Goal: Task Accomplishment & Management: Manage account settings

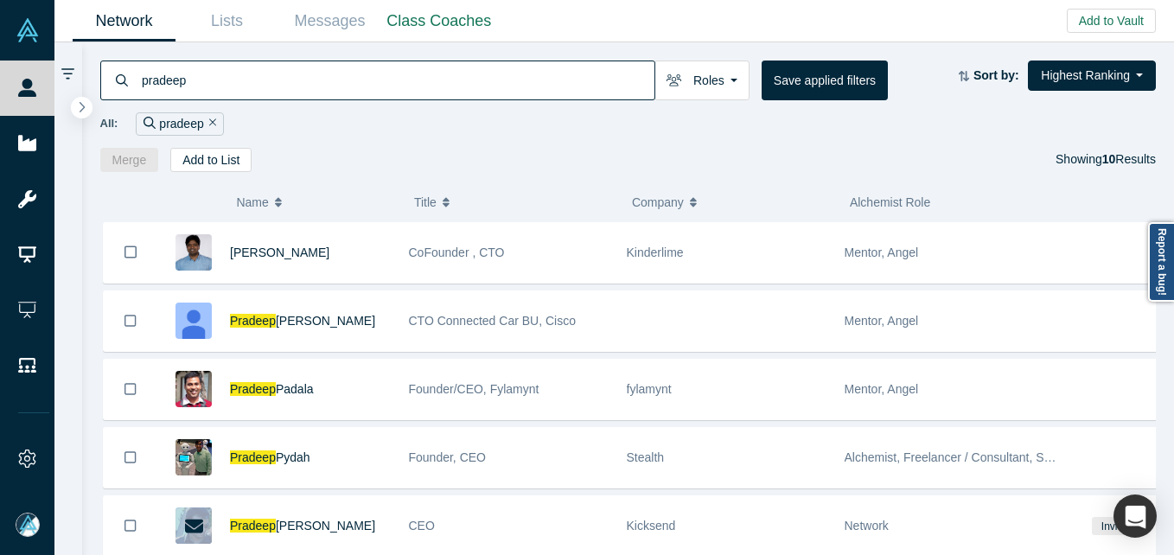
drag, startPoint x: 0, startPoint y: 0, endPoint x: 251, endPoint y: 83, distance: 264.0
click at [251, 83] on input "pradeep" at bounding box center [397, 80] width 514 height 41
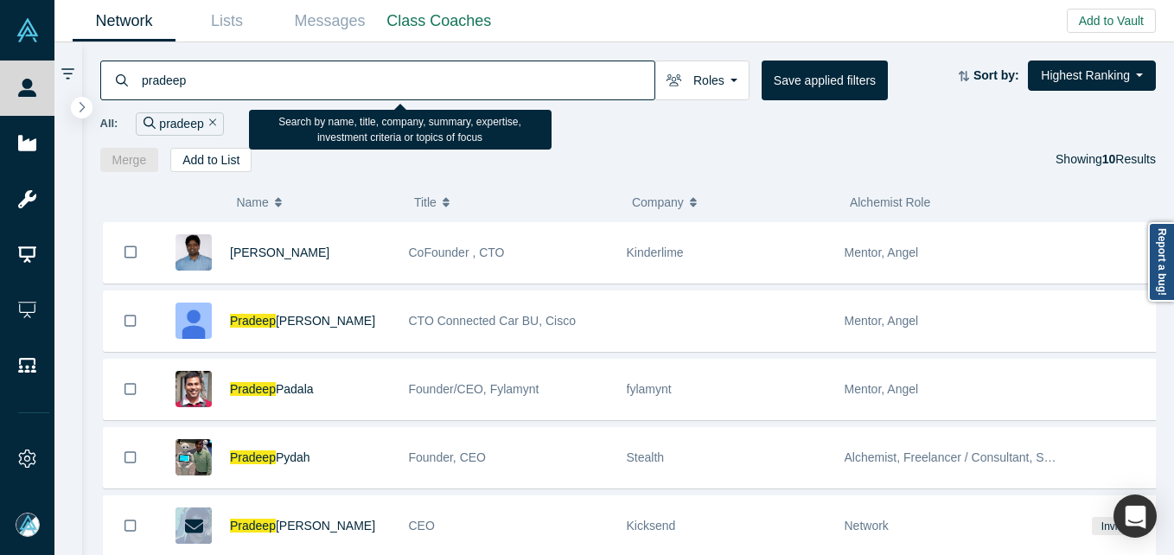
drag, startPoint x: 251, startPoint y: 83, endPoint x: 293, endPoint y: 76, distance: 42.9
click at [250, 84] on input "pradeep" at bounding box center [397, 80] width 514 height 41
paste input "[EMAIL_ADDRESS][DOMAIN_NAME]"
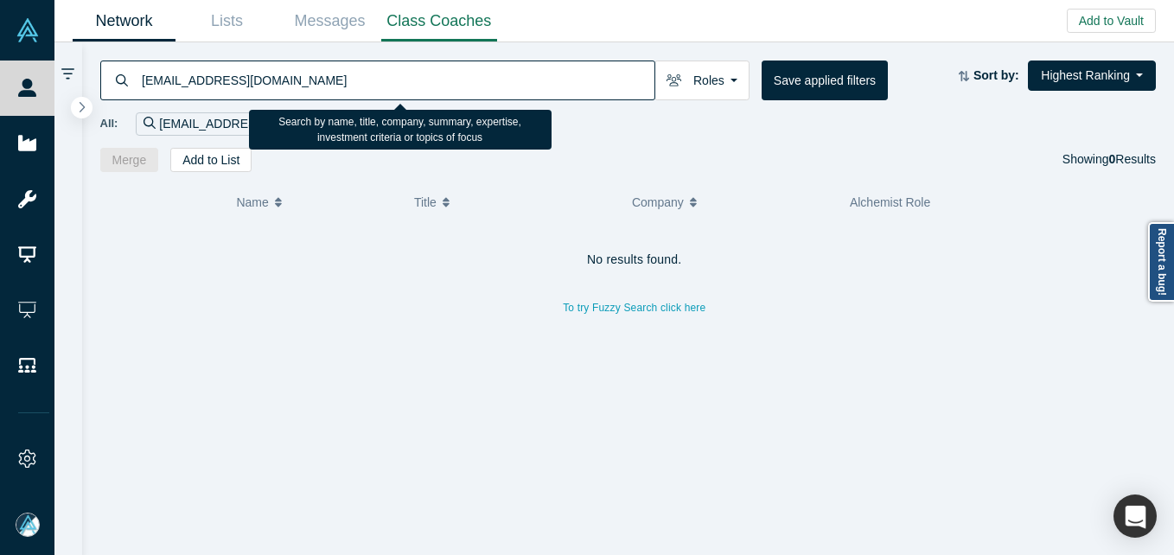
drag, startPoint x: 383, startPoint y: 88, endPoint x: 451, endPoint y: 11, distance: 102.9
click at [383, 88] on input "[EMAIL_ADDRESS][DOMAIN_NAME]" at bounding box center [397, 80] width 514 height 41
click at [292, 81] on input "[EMAIL_ADDRESS][DOMAIN_NAME]" at bounding box center [397, 80] width 514 height 41
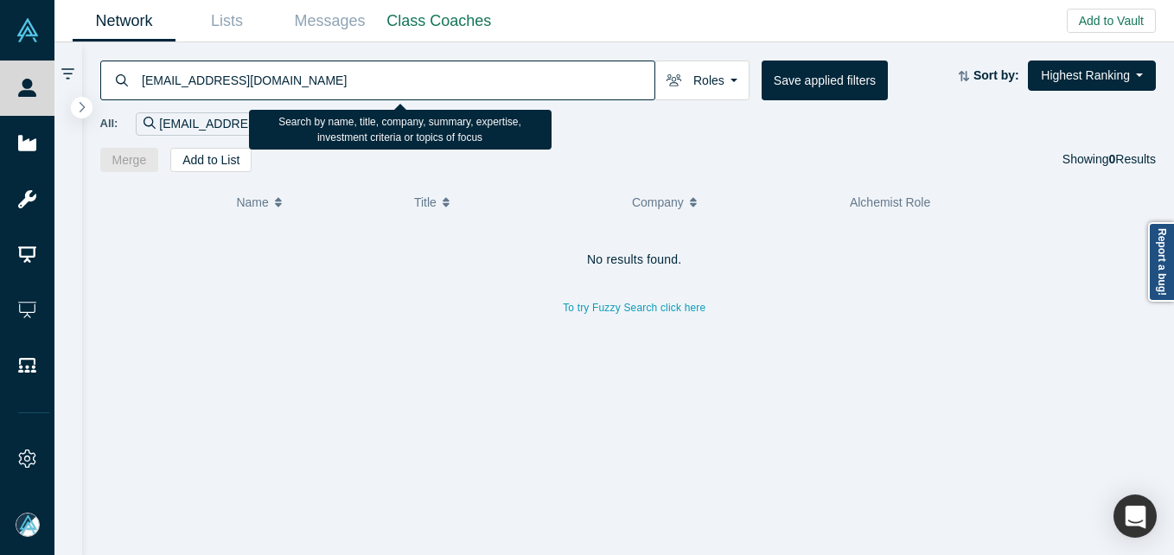
paste input "[PERSON_NAME].[PERSON_NAME]@accenture"
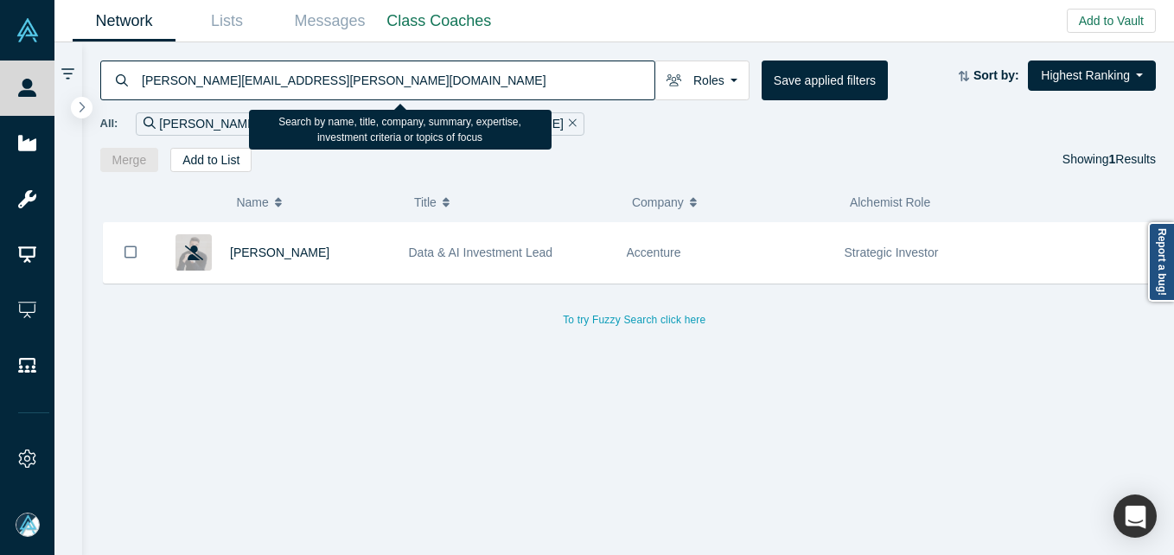
click at [404, 80] on input "[PERSON_NAME][EMAIL_ADDRESS][PERSON_NAME][DOMAIN_NAME]" at bounding box center [397, 80] width 514 height 41
paste input "[EMAIL_ADDRESS][DOMAIN_NAME]"
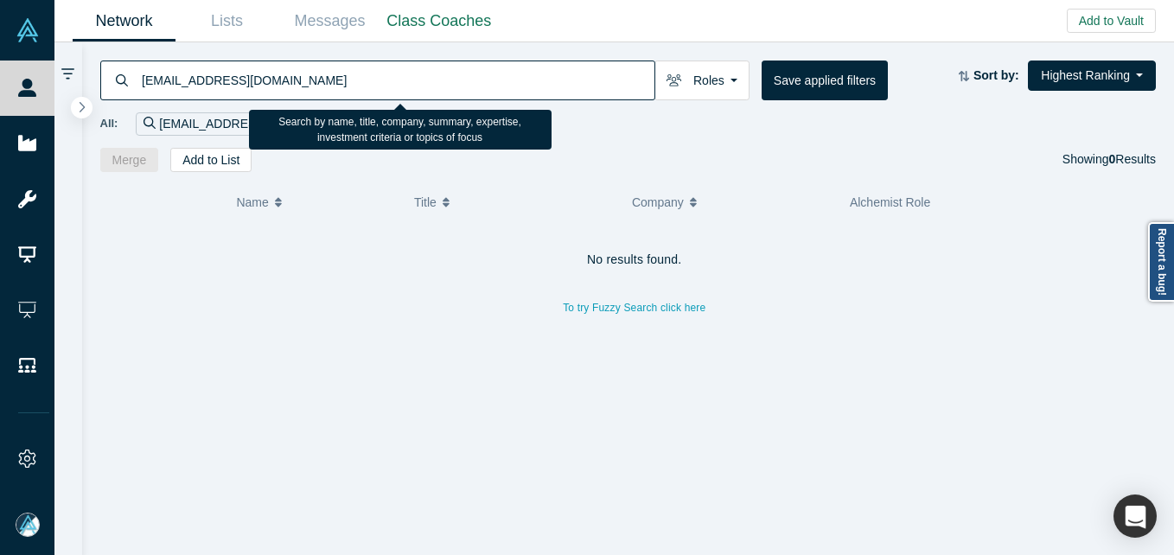
click at [348, 87] on input "[EMAIL_ADDRESS][DOMAIN_NAME]" at bounding box center [397, 80] width 514 height 41
click at [272, 86] on input "[EMAIL_ADDRESS][DOMAIN_NAME]" at bounding box center [397, 80] width 514 height 41
drag, startPoint x: 272, startPoint y: 86, endPoint x: 264, endPoint y: 74, distance: 13.7
click at [271, 86] on input "[EMAIL_ADDRESS][DOMAIN_NAME]" at bounding box center [397, 80] width 514 height 41
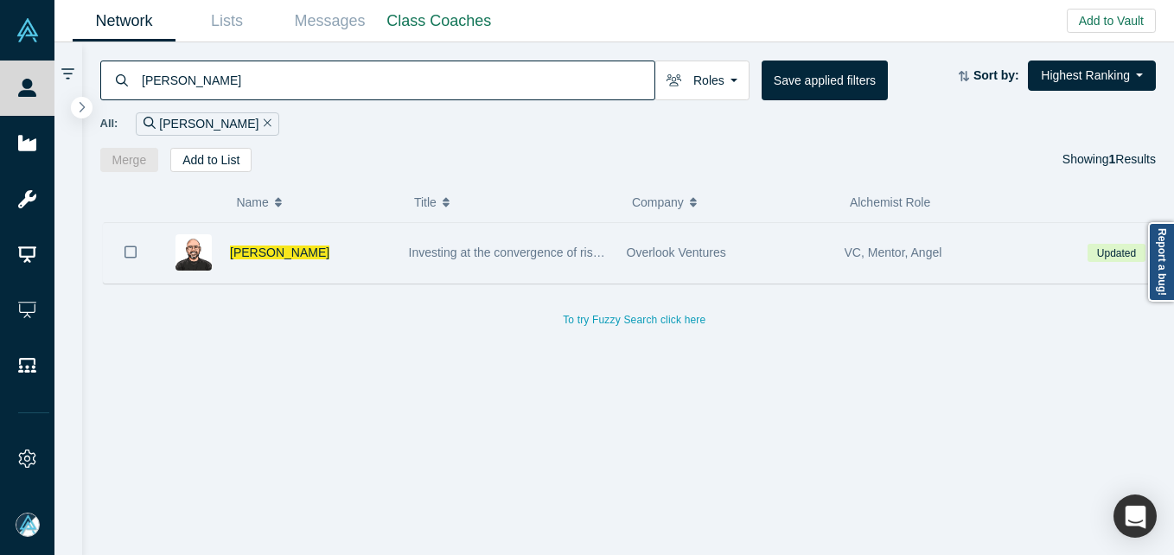
click at [310, 261] on div "[PERSON_NAME]" at bounding box center [310, 253] width 161 height 60
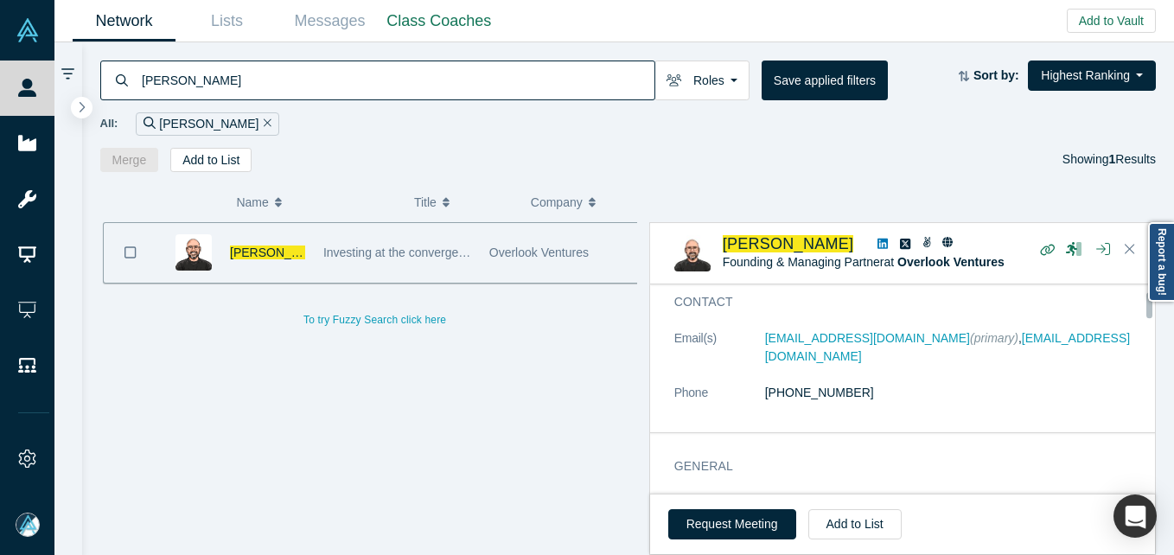
scroll to position [86, 0]
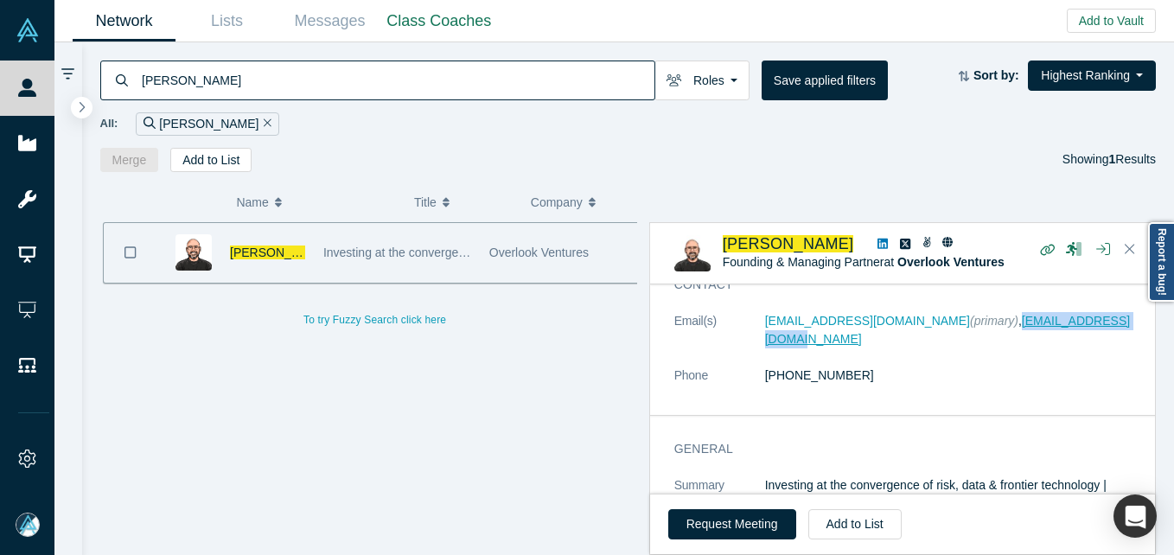
drag, startPoint x: 1071, startPoint y: 320, endPoint x: 920, endPoint y: 328, distance: 151.5
click at [920, 328] on dd "[EMAIL_ADDRESS][DOMAIN_NAME] (primary) , [EMAIL_ADDRESS][DOMAIN_NAME]" at bounding box center [954, 330] width 379 height 36
copy link "[EMAIL_ADDRESS][DOMAIN_NAME]"
click at [233, 80] on input "[PERSON_NAME]" at bounding box center [397, 80] width 514 height 41
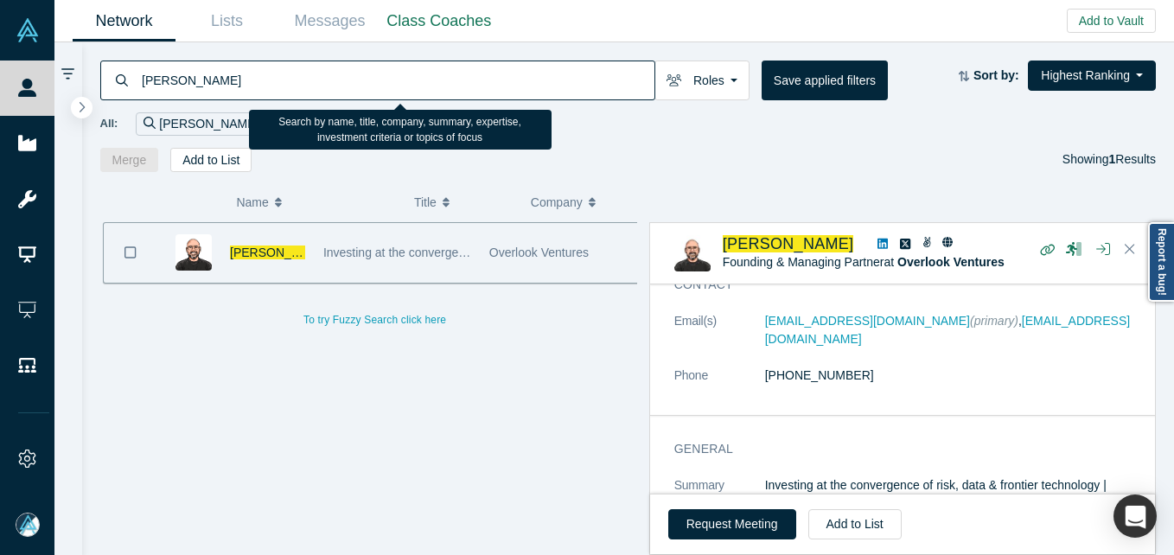
click at [233, 80] on input "[PERSON_NAME]" at bounding box center [397, 80] width 514 height 41
paste input "[PERSON_NAME]"
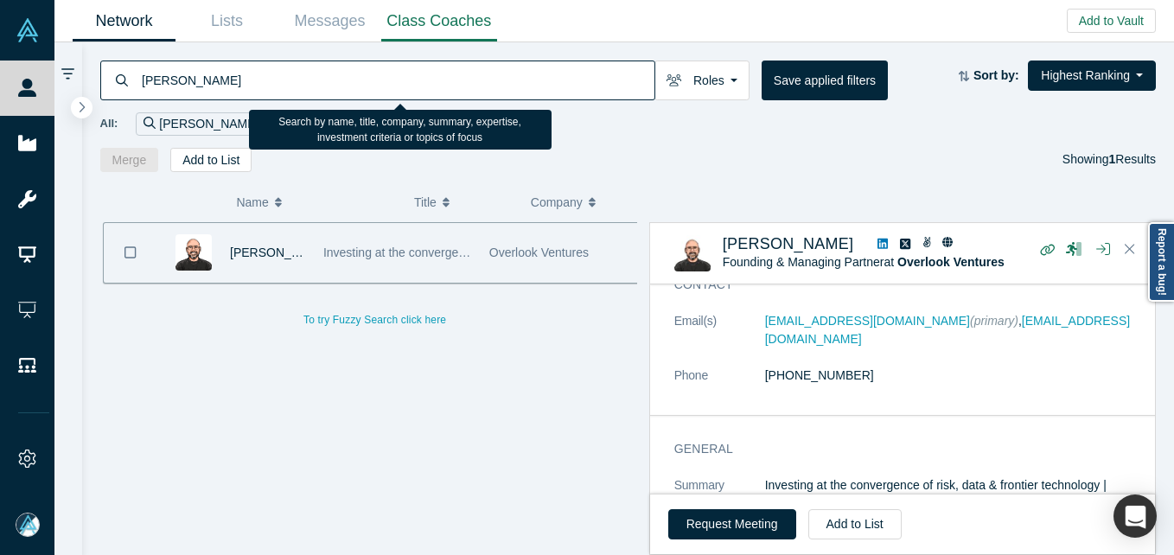
type input "[PERSON_NAME]"
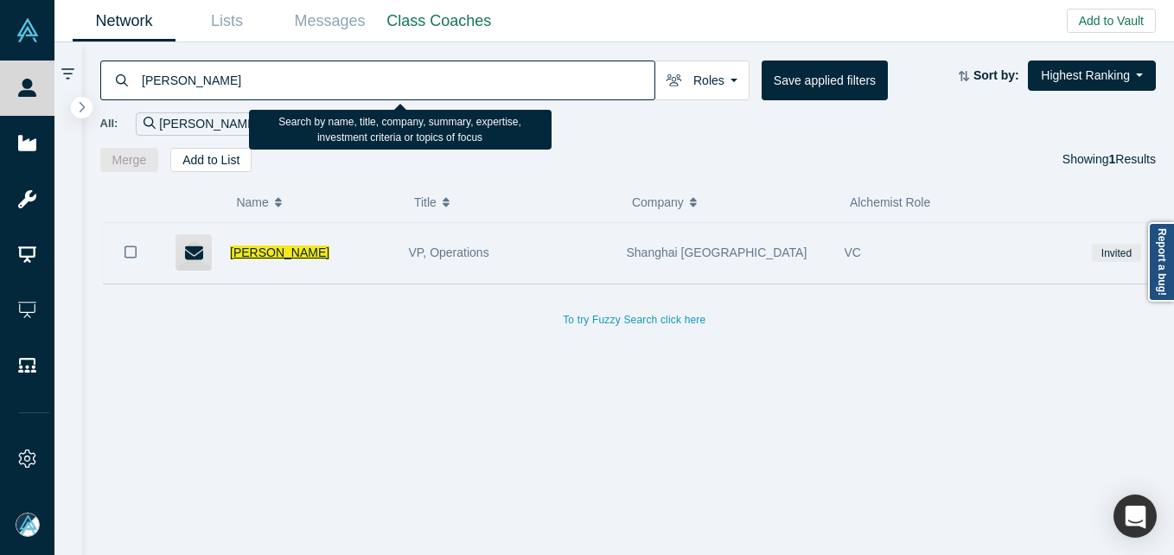
click at [279, 252] on span "[PERSON_NAME]" at bounding box center [279, 252] width 99 height 14
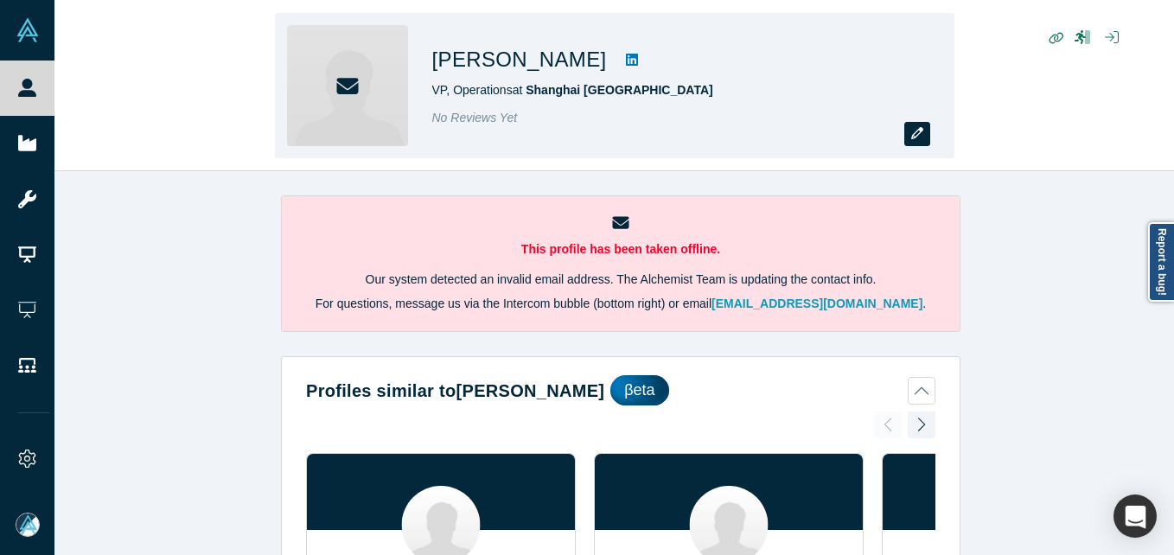
click at [914, 129] on icon "button" at bounding box center [917, 133] width 12 height 12
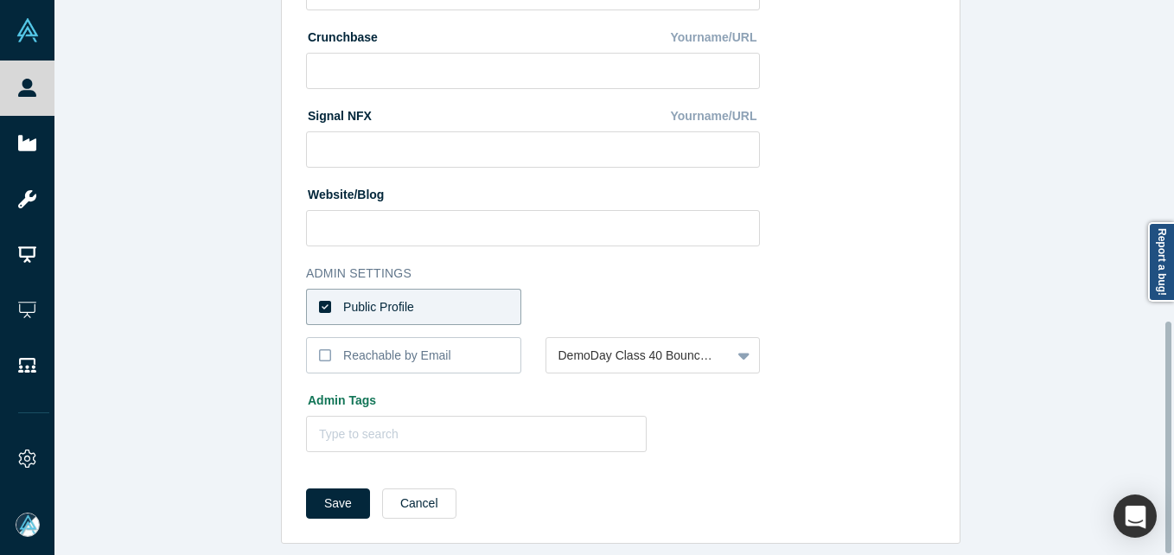
scroll to position [769, 0]
click at [422, 294] on label "Public Profile" at bounding box center [413, 307] width 215 height 36
click at [0, 0] on input "Public Profile" at bounding box center [0, 0] width 0 height 0
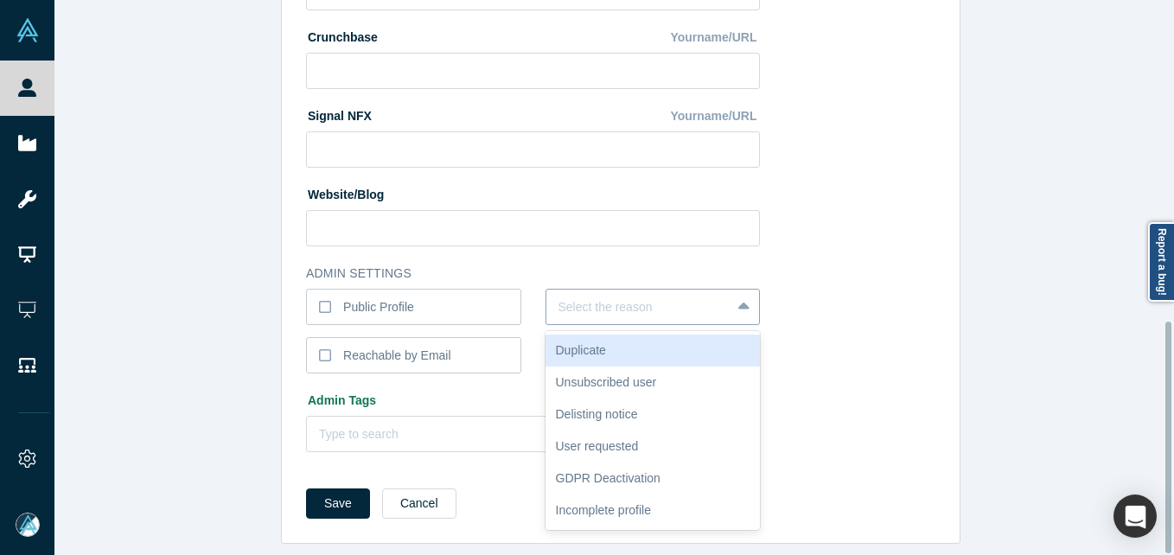
click at [579, 301] on div at bounding box center [638, 307] width 161 height 22
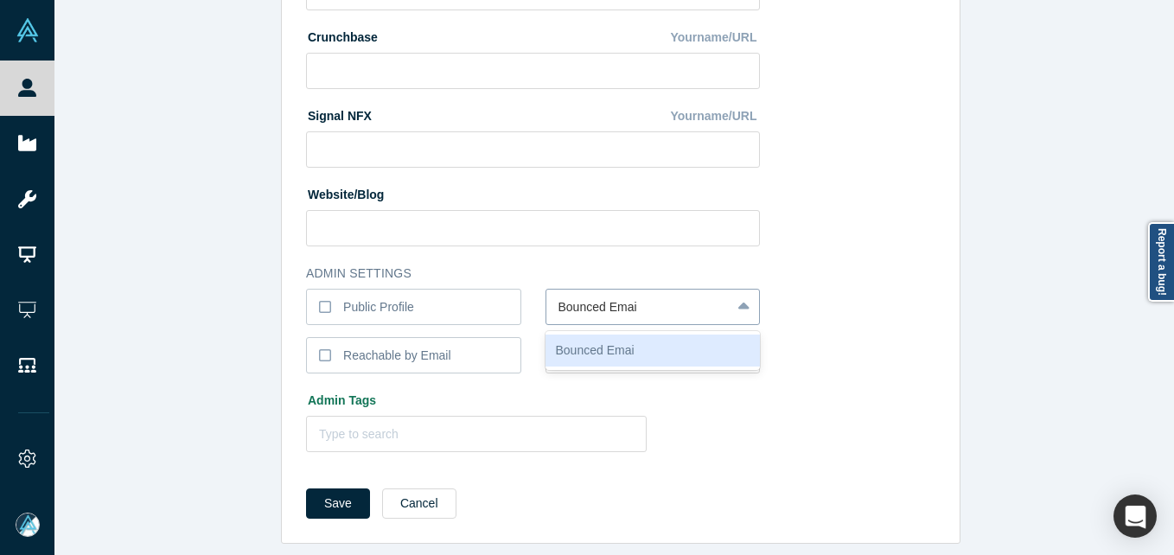
type input "Bounced Email"
click at [306, 488] on button "Save" at bounding box center [338, 503] width 64 height 30
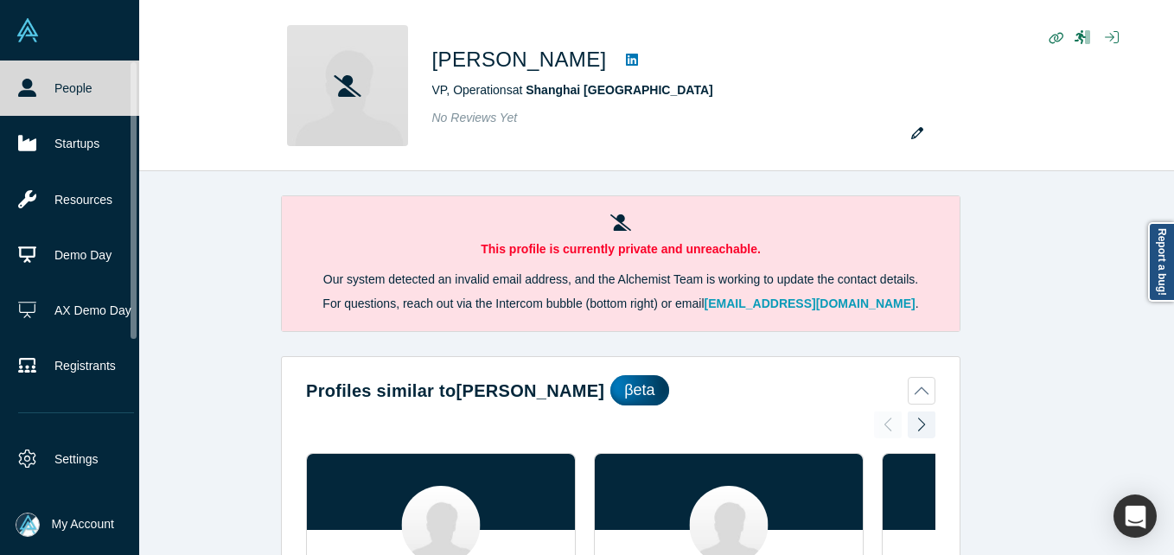
click at [48, 87] on link "People" at bounding box center [76, 88] width 152 height 55
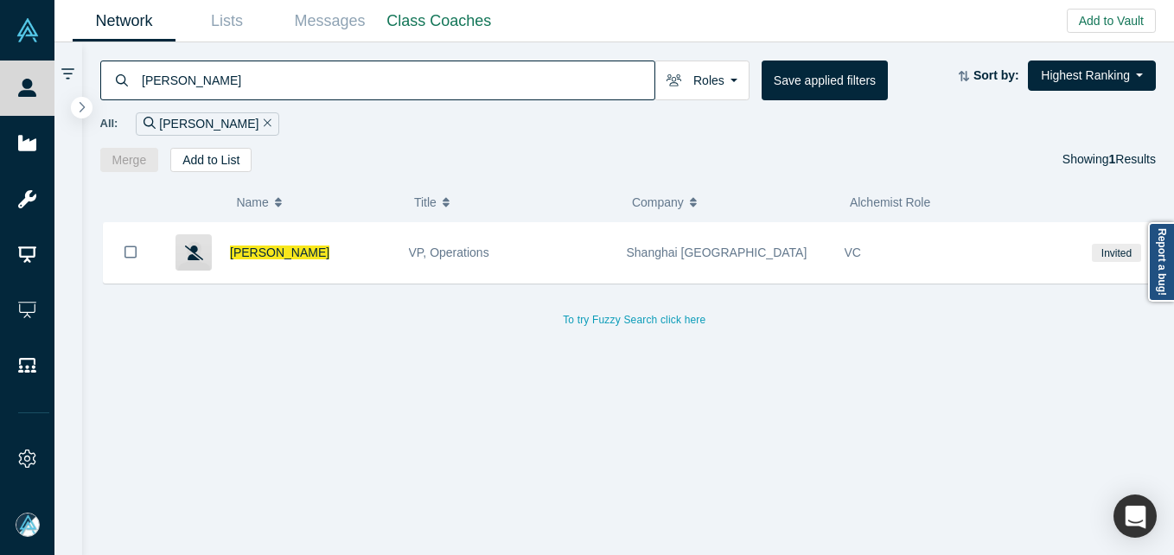
click at [227, 87] on input "[PERSON_NAME]" at bounding box center [397, 80] width 514 height 41
drag, startPoint x: 227, startPoint y: 87, endPoint x: 169, endPoint y: 67, distance: 62.0
click at [225, 87] on input "[PERSON_NAME]" at bounding box center [397, 80] width 514 height 41
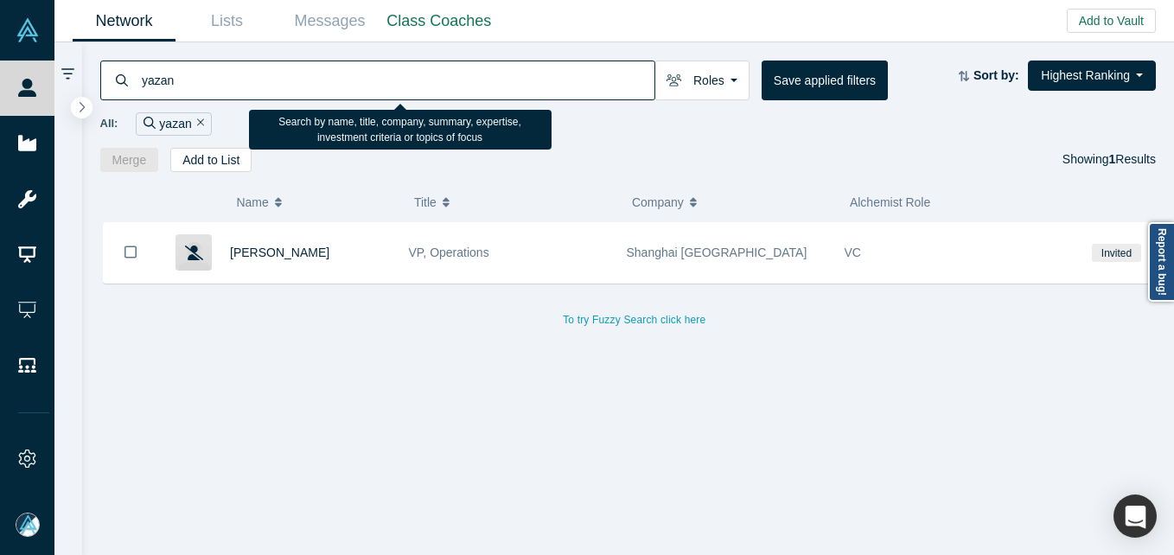
type input "yazan"
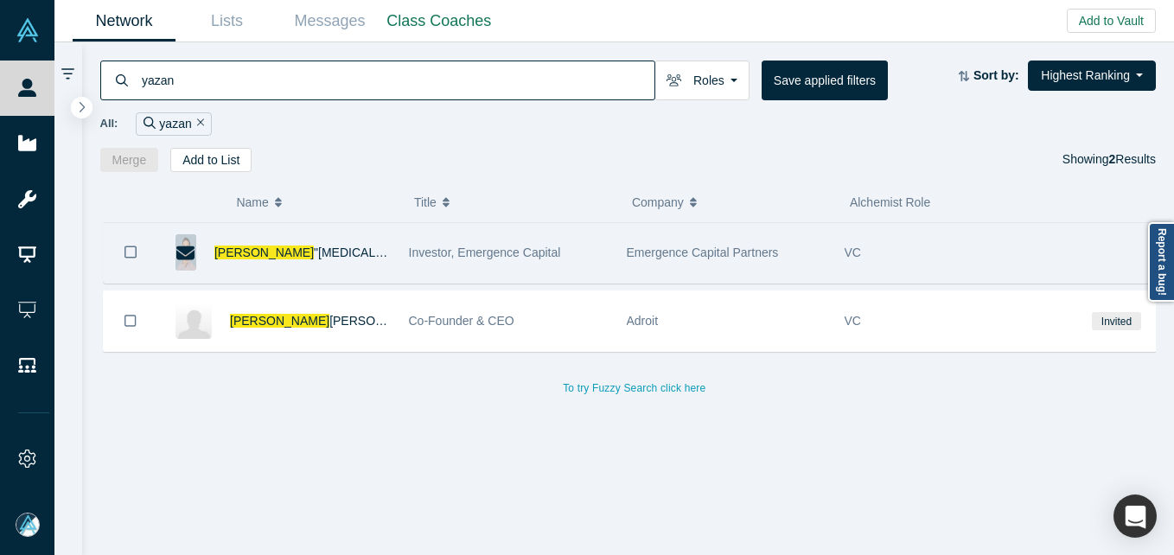
click at [279, 243] on div "Yazan "[MEDICAL_DATA]" [PERSON_NAME]" at bounding box center [302, 253] width 176 height 60
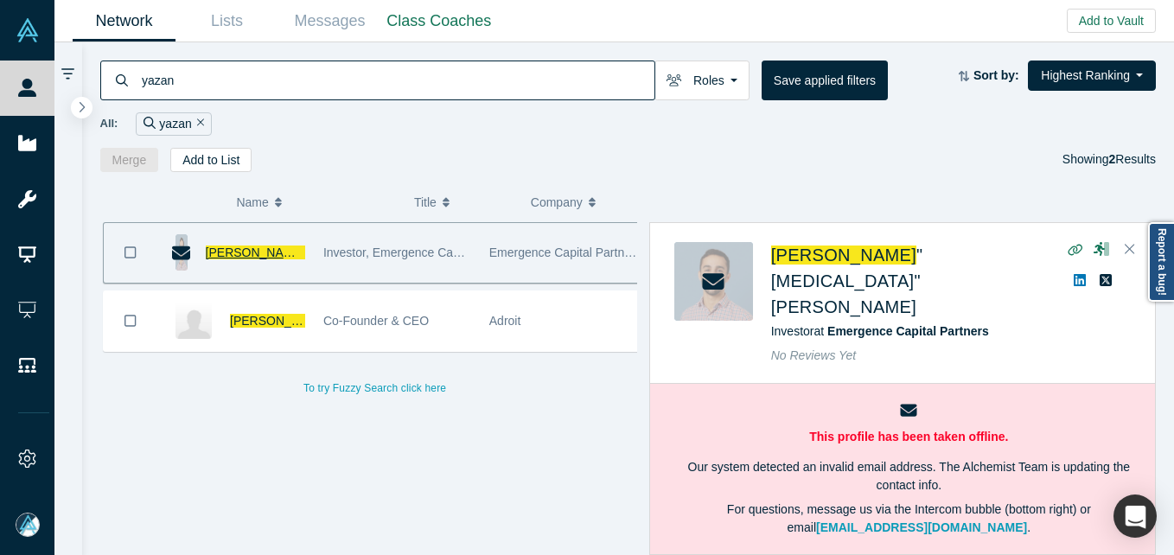
click at [305, 256] on span ""[MEDICAL_DATA]" [PERSON_NAME]" at bounding box center [409, 252] width 209 height 14
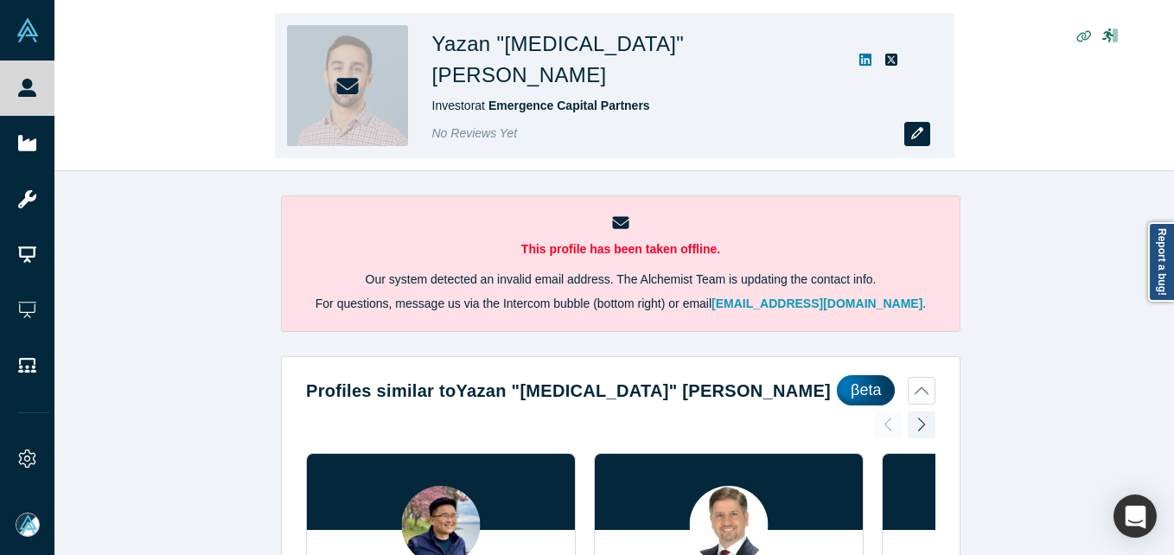
click at [914, 124] on button "button" at bounding box center [917, 134] width 26 height 24
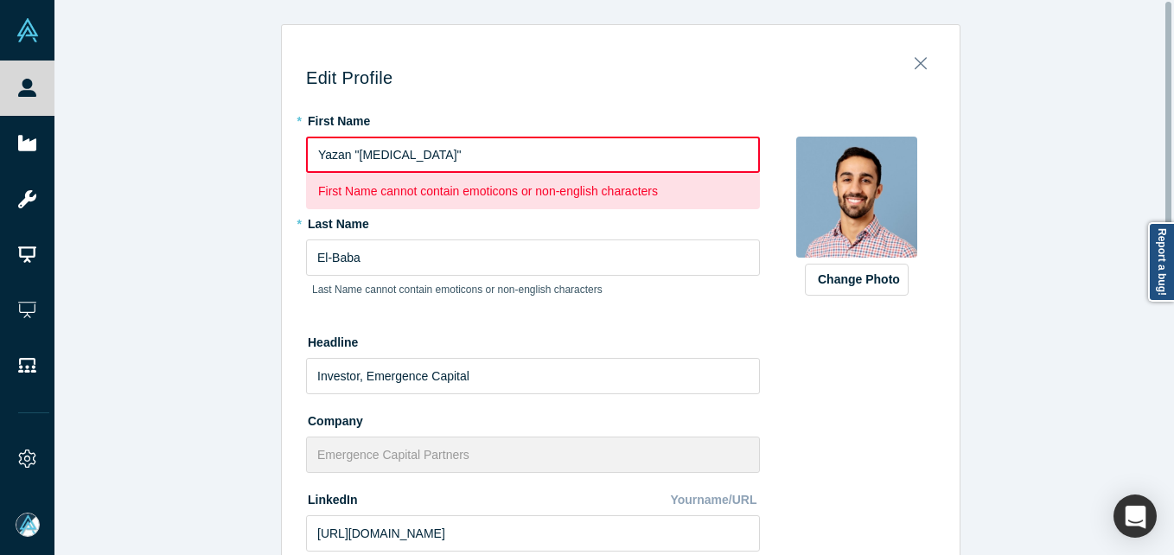
click at [380, 156] on input "Yazan "[MEDICAL_DATA]"" at bounding box center [533, 155] width 454 height 36
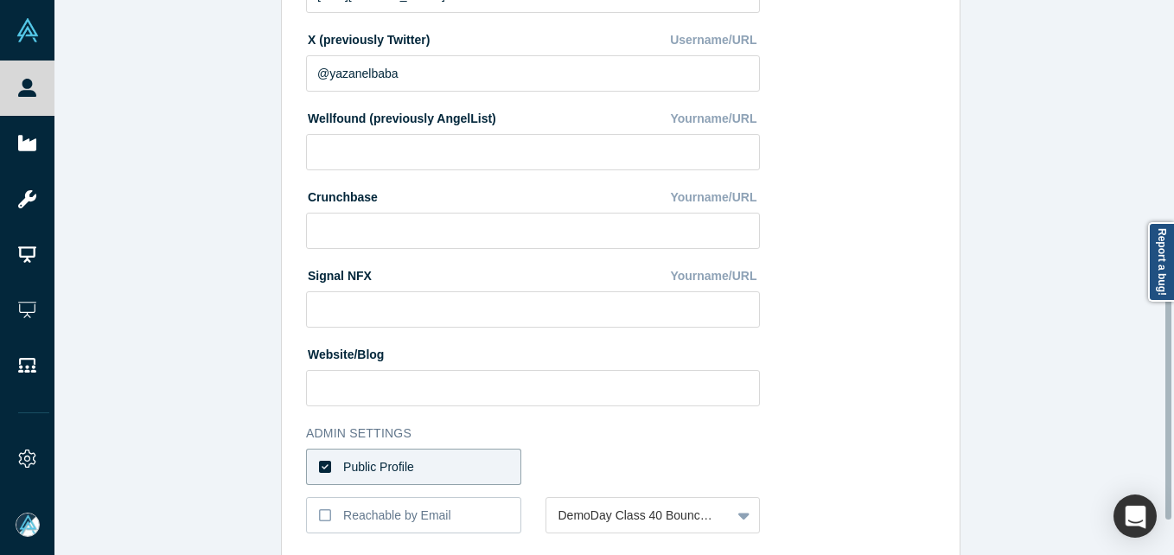
scroll to position [727, 0]
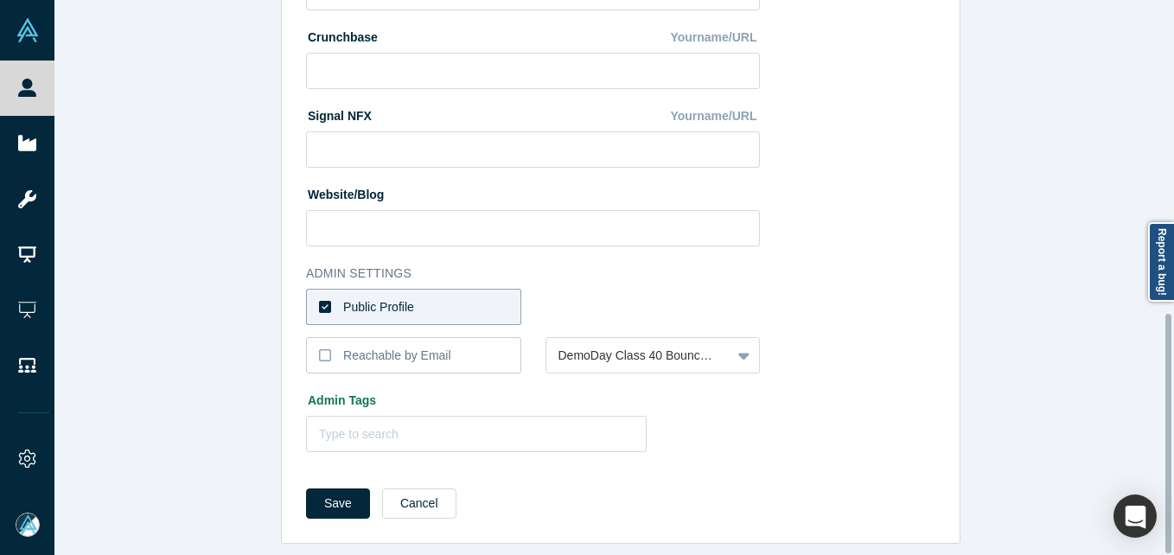
type input "[PERSON_NAME][MEDICAL_DATA]"
click at [399, 298] on div "Public Profile" at bounding box center [378, 307] width 71 height 18
click at [0, 0] on input "Public Profile" at bounding box center [0, 0] width 0 height 0
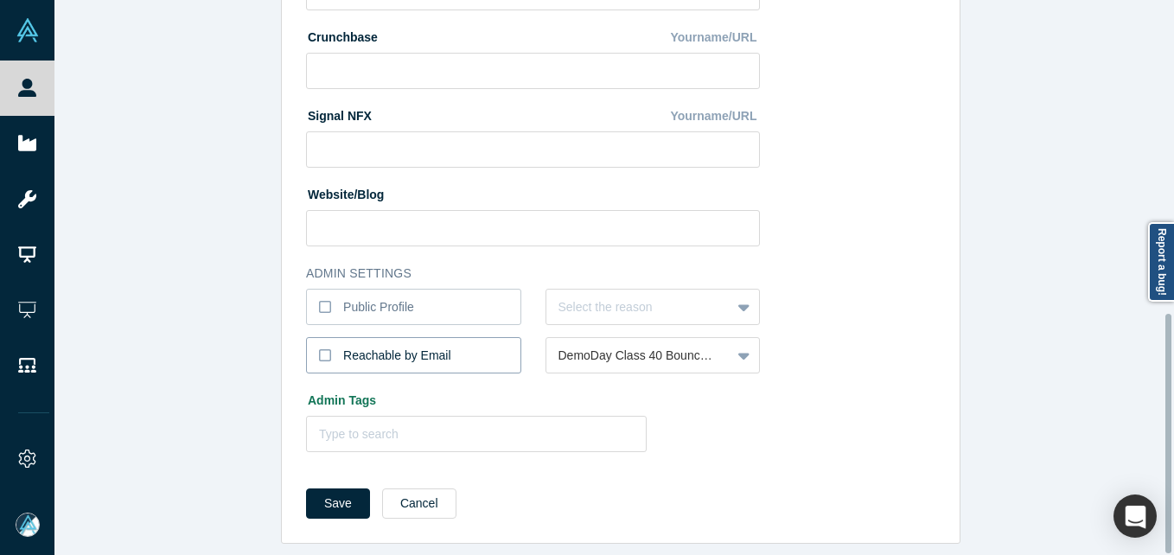
click at [394, 347] on div "Reachable by Email" at bounding box center [397, 356] width 108 height 18
click at [0, 0] on input "Reachable by Email" at bounding box center [0, 0] width 0 height 0
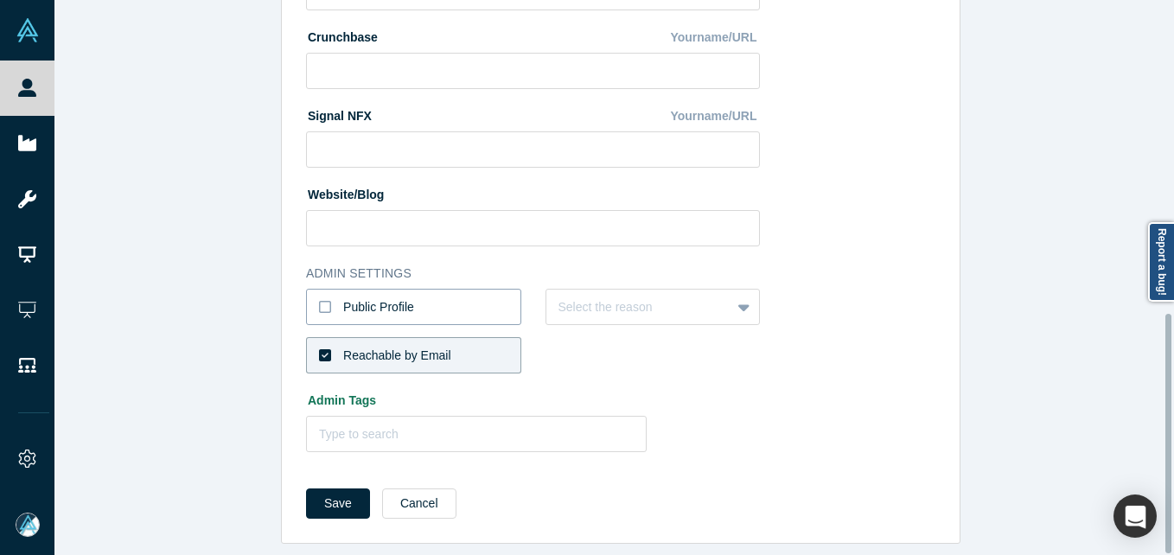
click at [386, 289] on label "Public Profile" at bounding box center [413, 307] width 215 height 36
click at [0, 0] on input "Public Profile" at bounding box center [0, 0] width 0 height 0
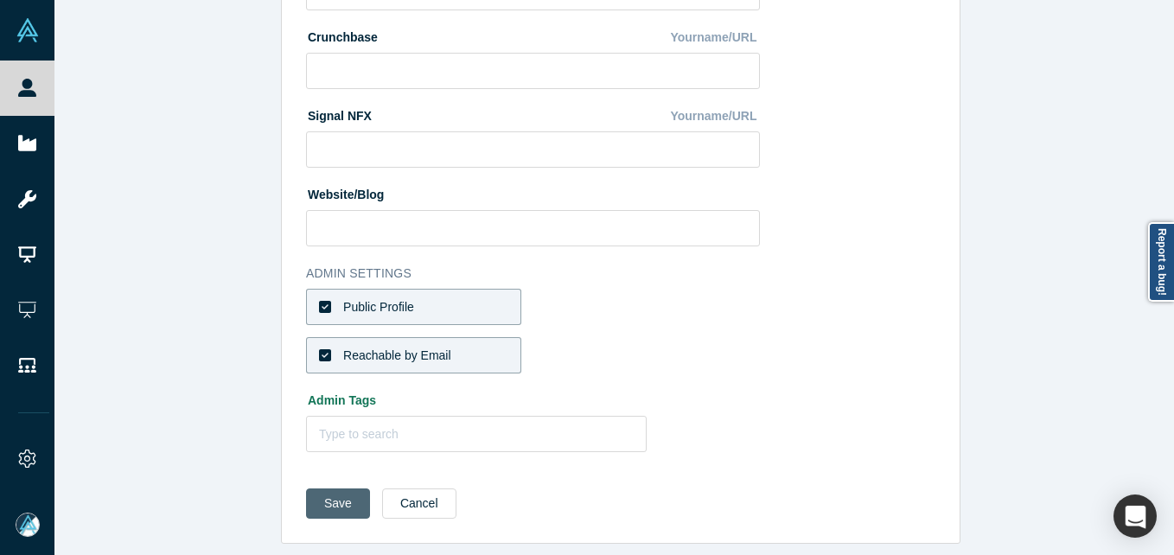
click at [341, 494] on button "Save" at bounding box center [338, 503] width 64 height 30
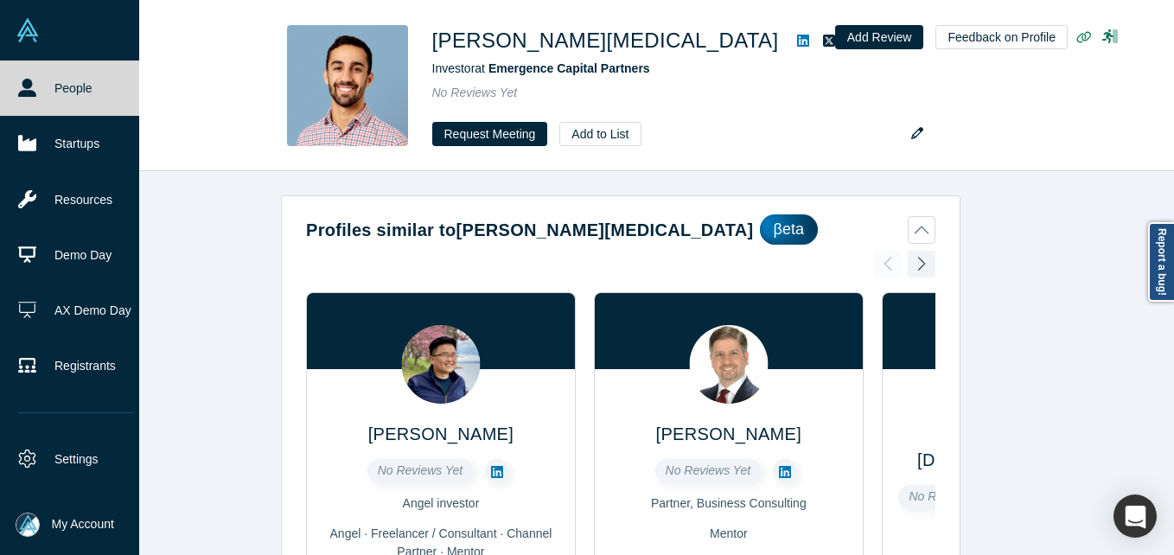
click at [38, 82] on link "People" at bounding box center [76, 88] width 152 height 55
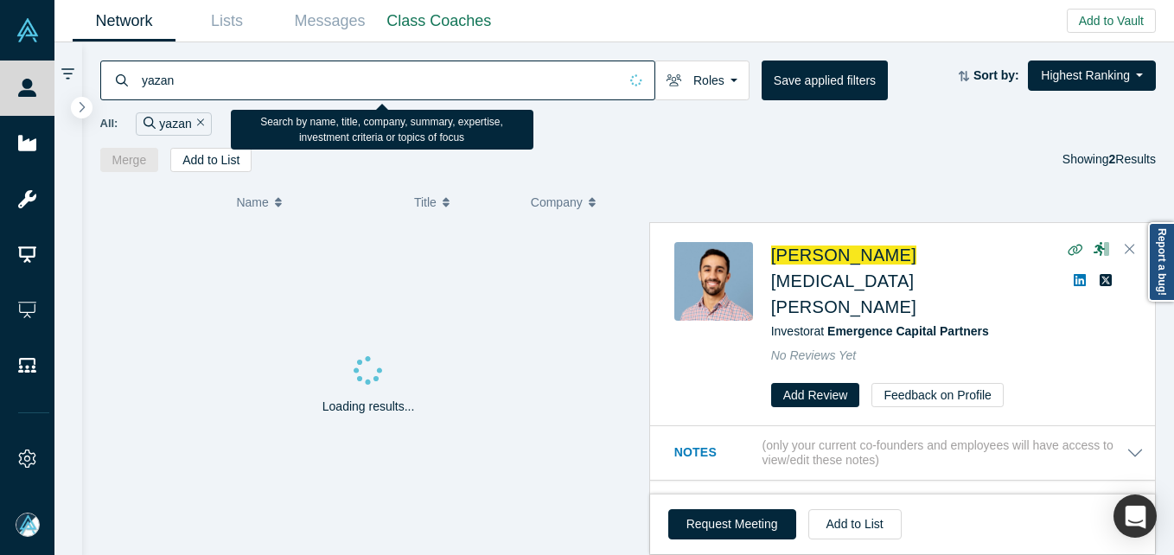
click at [323, 71] on input "yazan" at bounding box center [379, 80] width 478 height 41
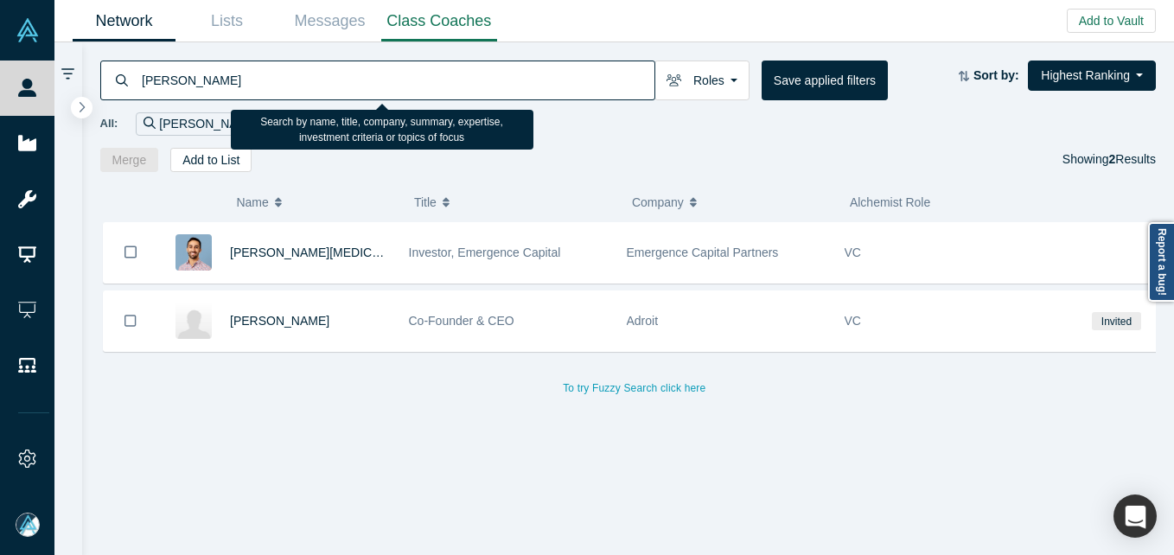
type input "[PERSON_NAME]"
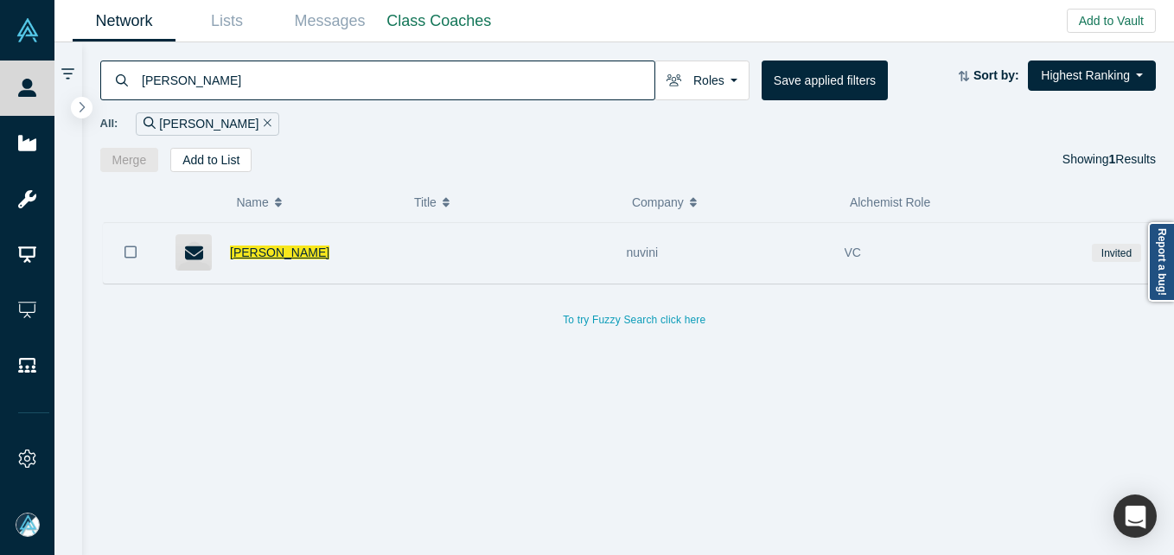
click at [296, 258] on span "[PERSON_NAME]" at bounding box center [279, 252] width 99 height 14
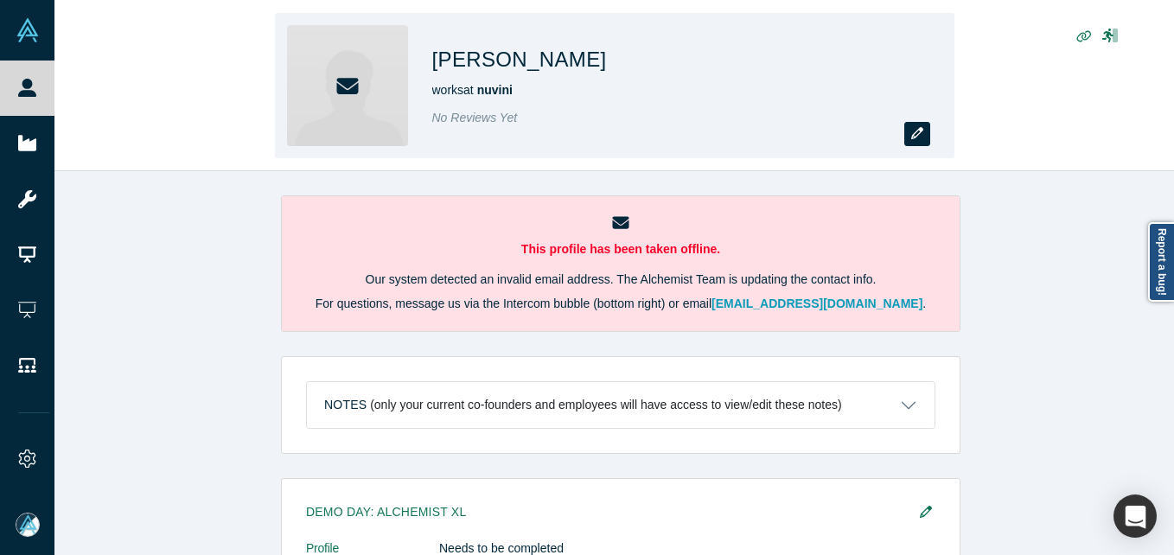
click at [924, 136] on button "button" at bounding box center [917, 134] width 26 height 24
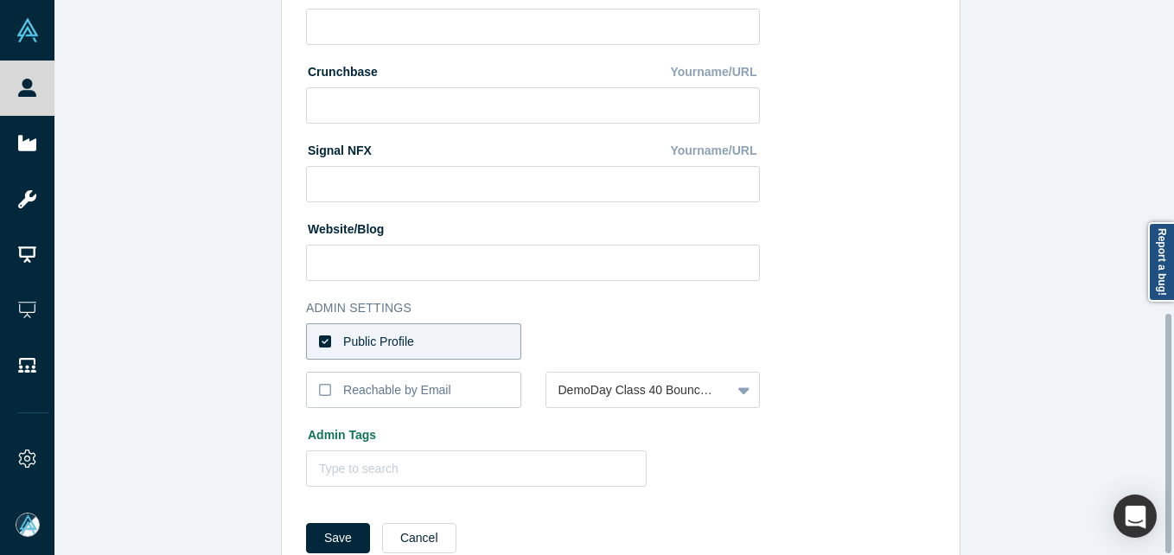
scroll to position [727, 0]
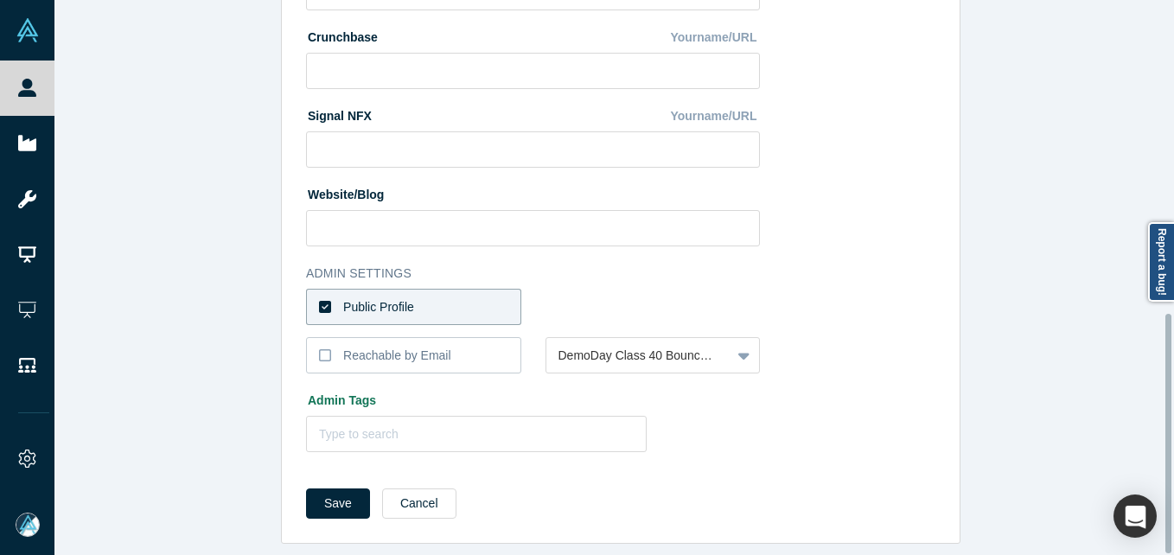
click at [405, 289] on label "Public Profile" at bounding box center [413, 307] width 215 height 36
click at [0, 0] on input "Public Profile" at bounding box center [0, 0] width 0 height 0
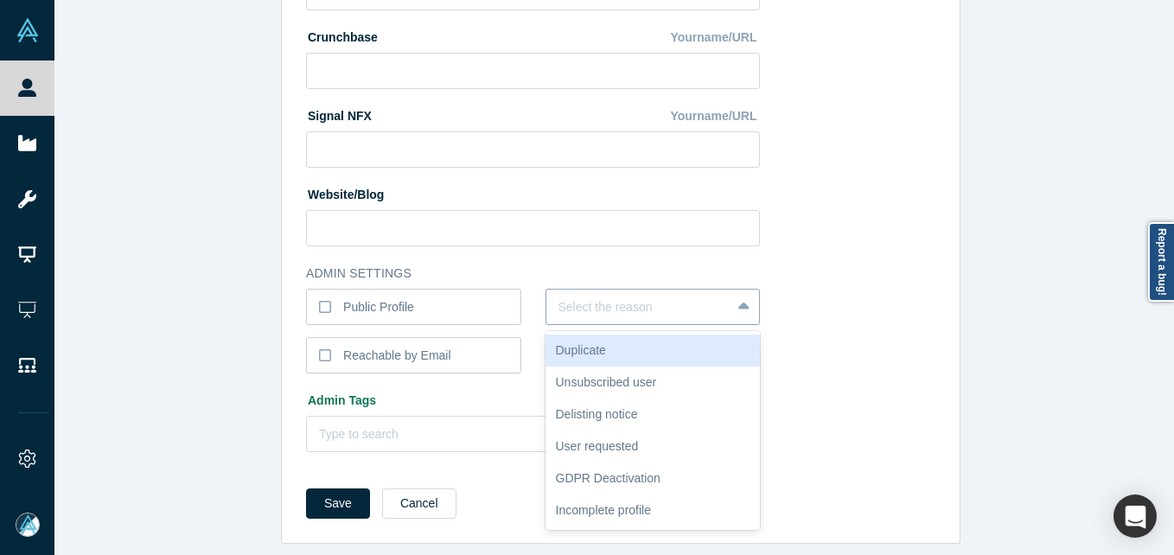
click at [576, 296] on div at bounding box center [638, 307] width 161 height 22
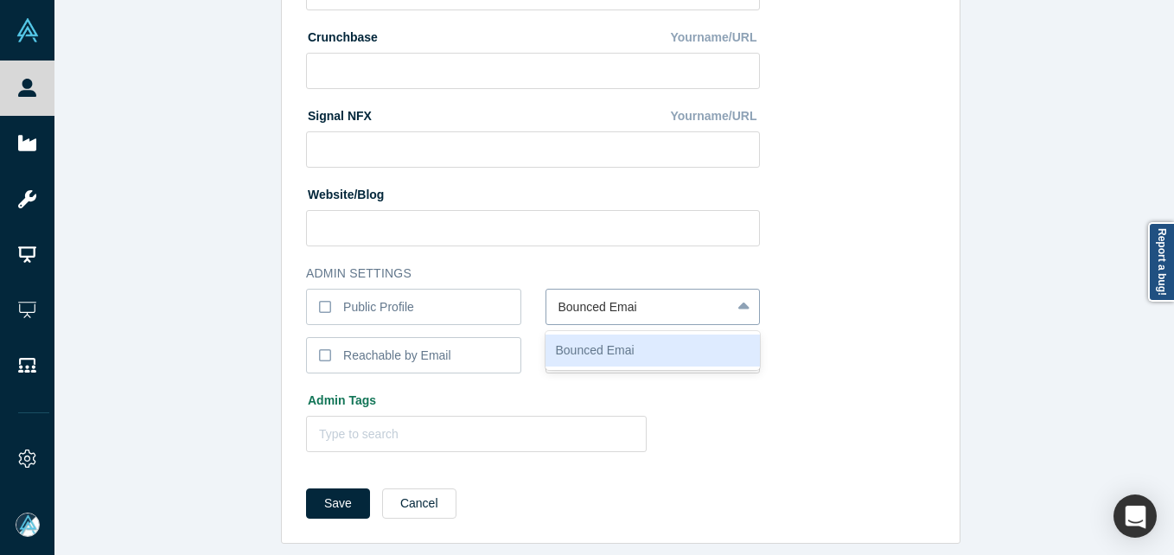
type input "Bounced Email"
click at [306, 488] on button "Save" at bounding box center [338, 503] width 64 height 30
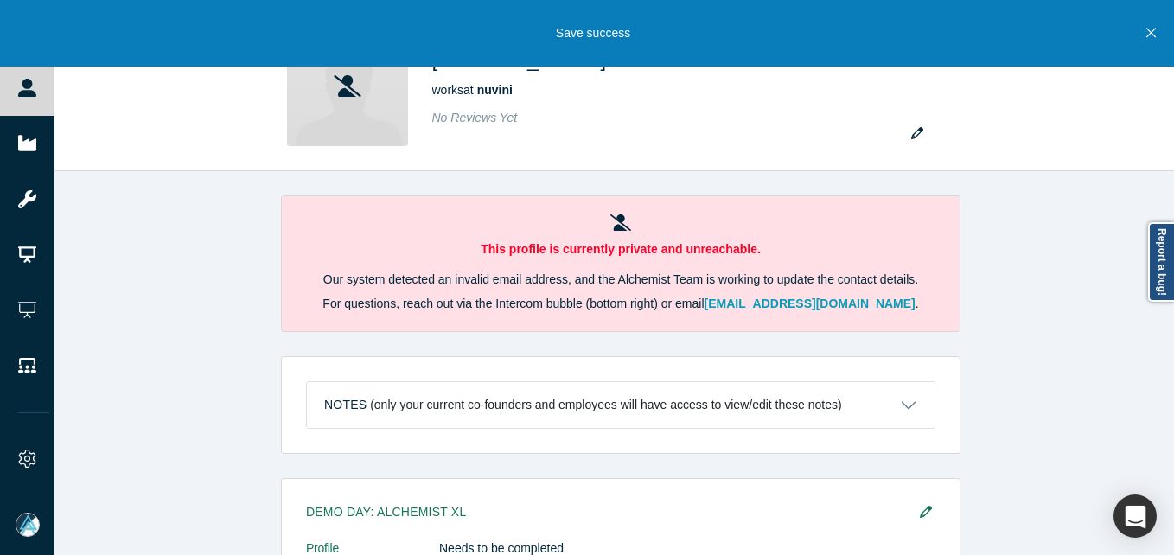
drag, startPoint x: 29, startPoint y: 95, endPoint x: 92, endPoint y: 15, distance: 102.2
click at [29, 95] on icon at bounding box center [27, 88] width 18 height 18
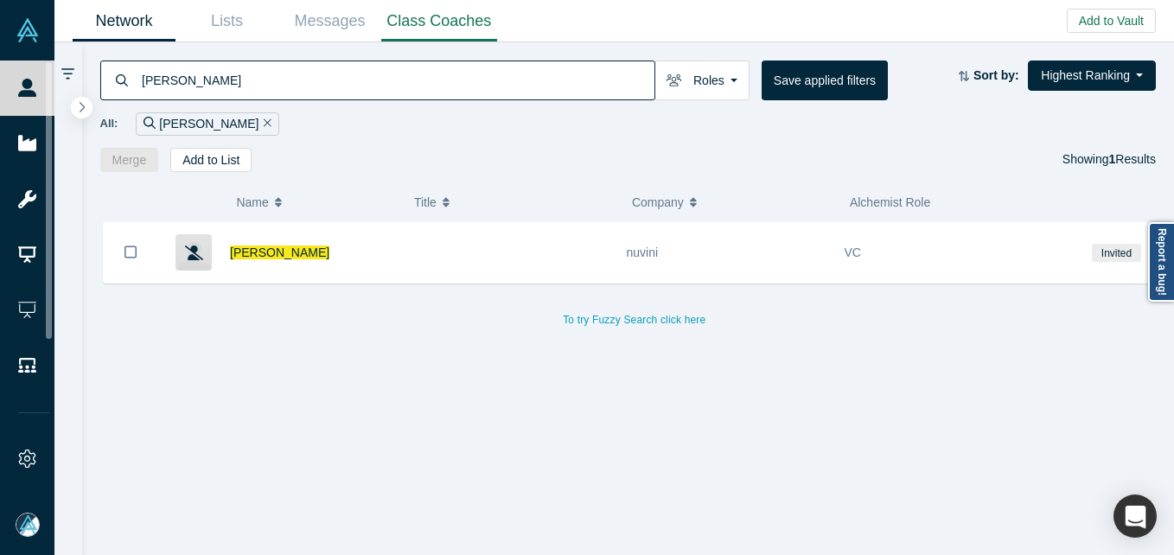
drag, startPoint x: 41, startPoint y: 75, endPoint x: 465, endPoint y: 3, distance: 429.7
click at [41, 75] on link "People" at bounding box center [33, 88] width 67 height 55
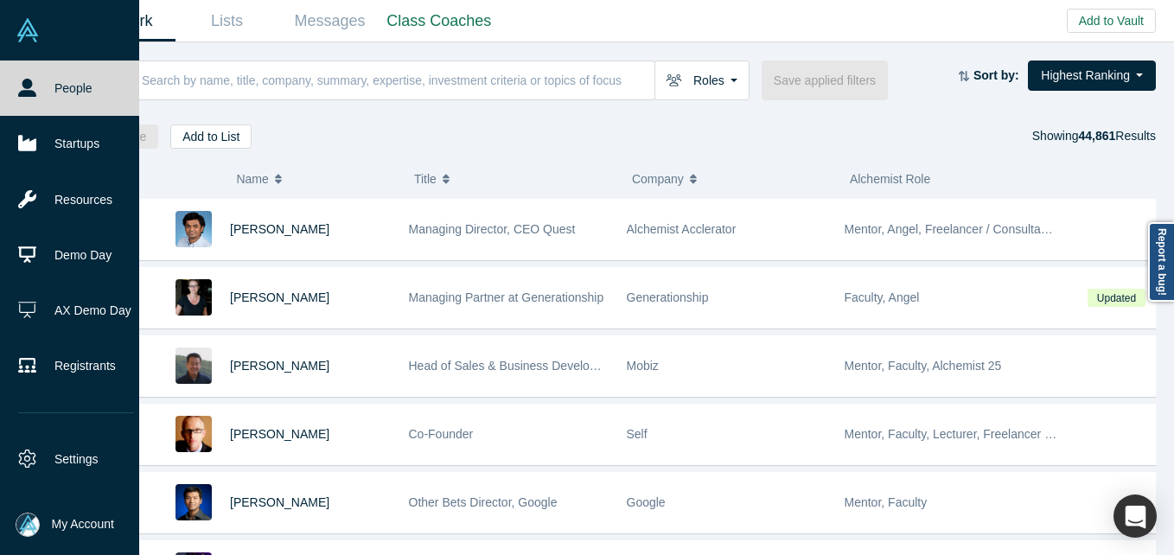
click at [67, 524] on span "My Account" at bounding box center [83, 524] width 62 height 18
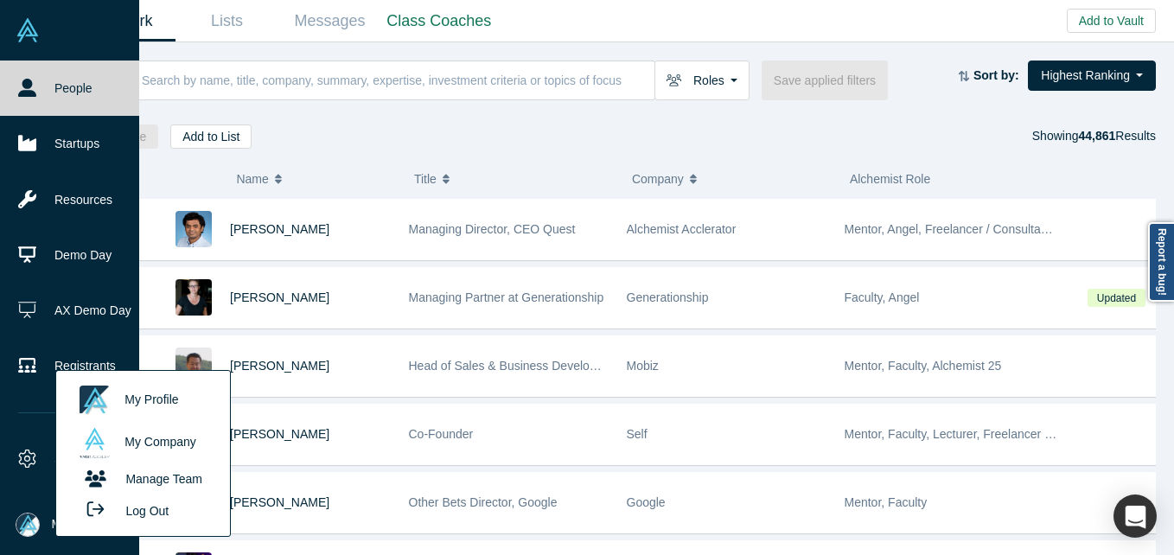
click at [155, 505] on button "Log Out" at bounding box center [123, 510] width 104 height 32
